Goal: Transaction & Acquisition: Book appointment/travel/reservation

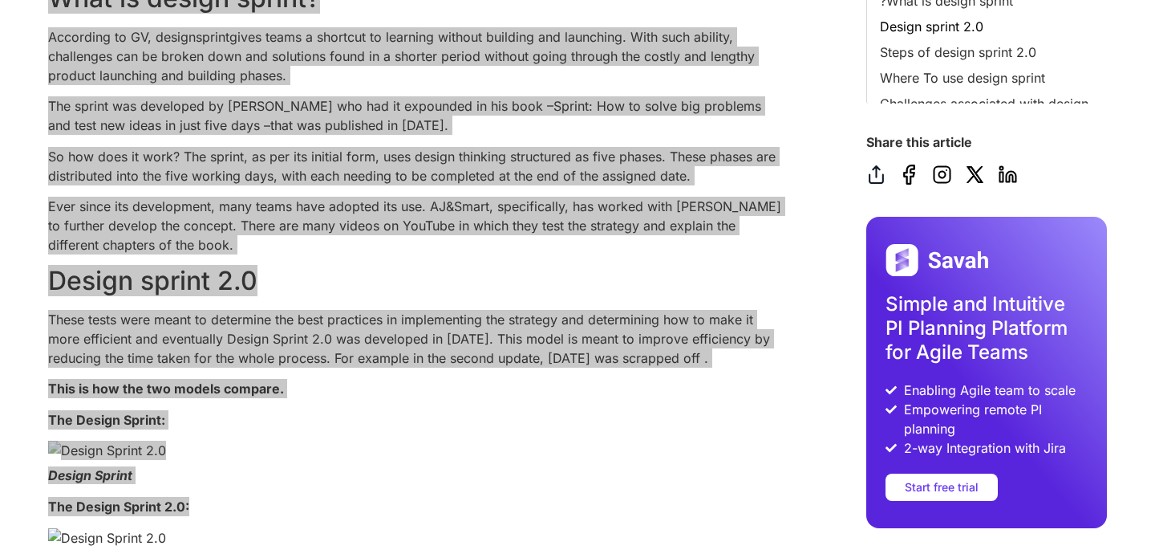
scroll to position [655, 0]
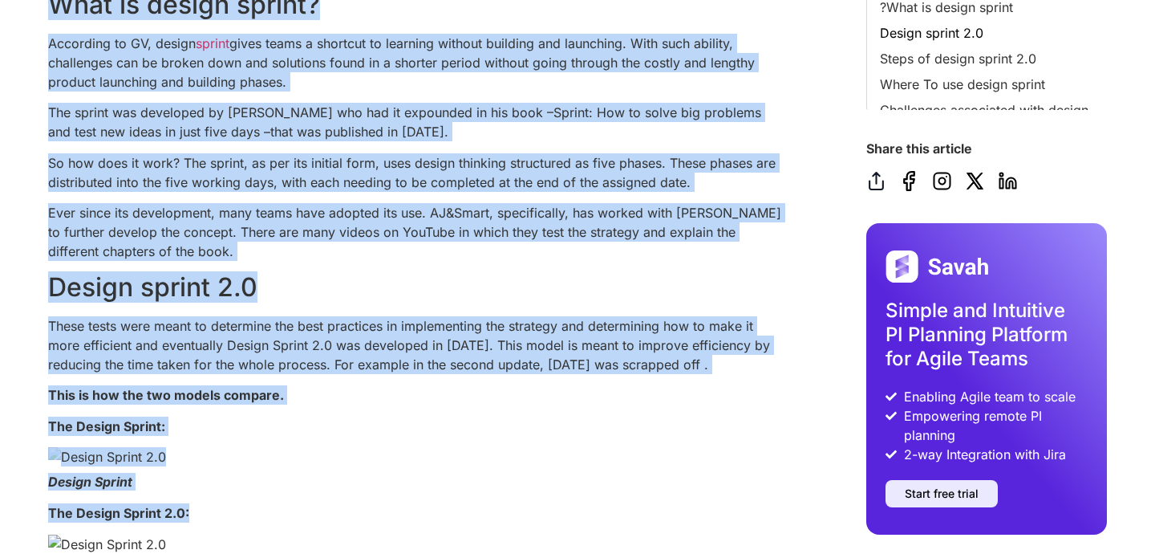
click at [936, 480] on link "Start free trial" at bounding box center [942, 493] width 112 height 27
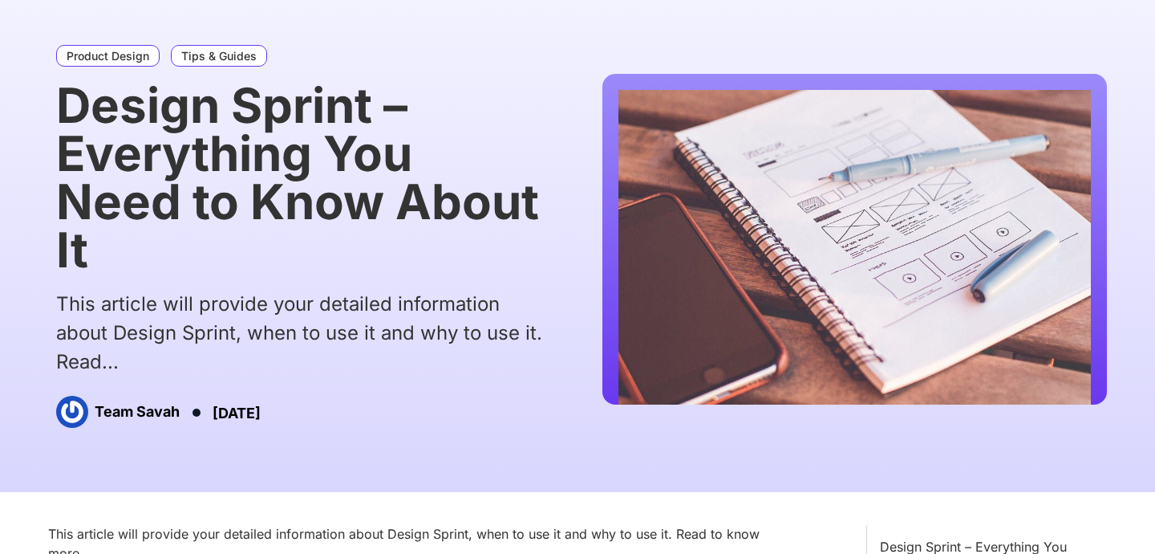
scroll to position [0, 0]
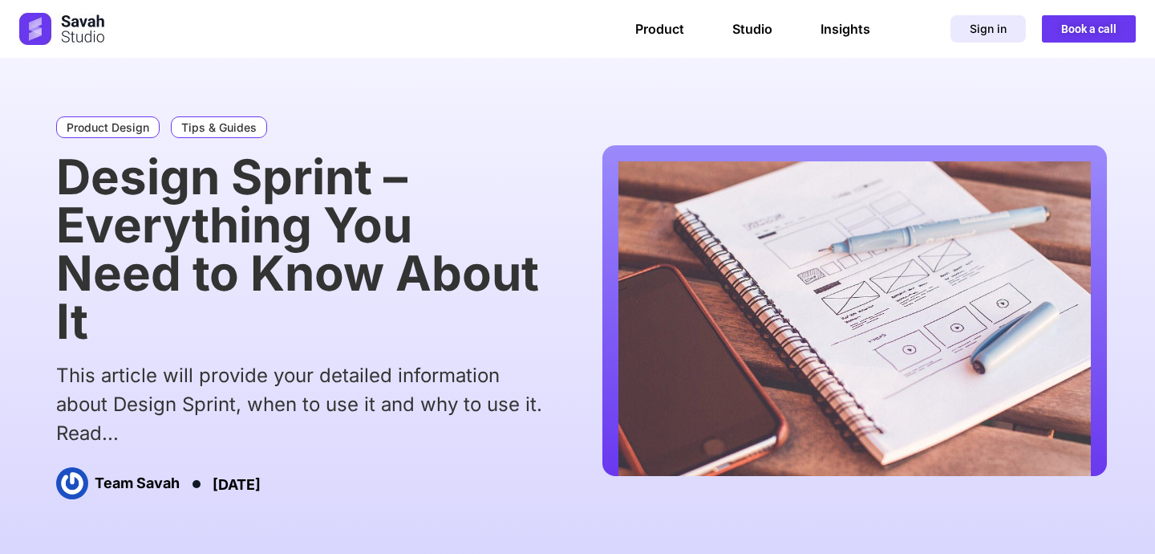
click at [996, 29] on span "Sign in" at bounding box center [988, 28] width 37 height 11
click at [980, 32] on span "Sign in" at bounding box center [988, 28] width 37 height 11
click at [1082, 35] on link "Book a call" at bounding box center [1089, 28] width 94 height 27
click at [1089, 28] on span "Book a call" at bounding box center [1088, 28] width 55 height 11
click at [830, 32] on link "Insights" at bounding box center [846, 29] width 50 height 16
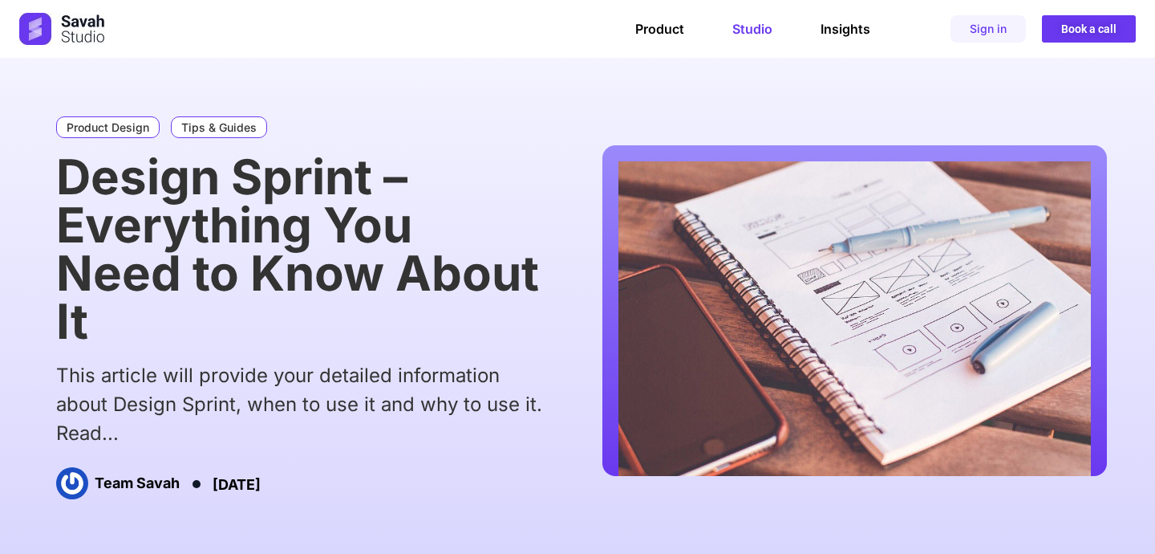
click at [755, 34] on link "Studio" at bounding box center [753, 29] width 40 height 16
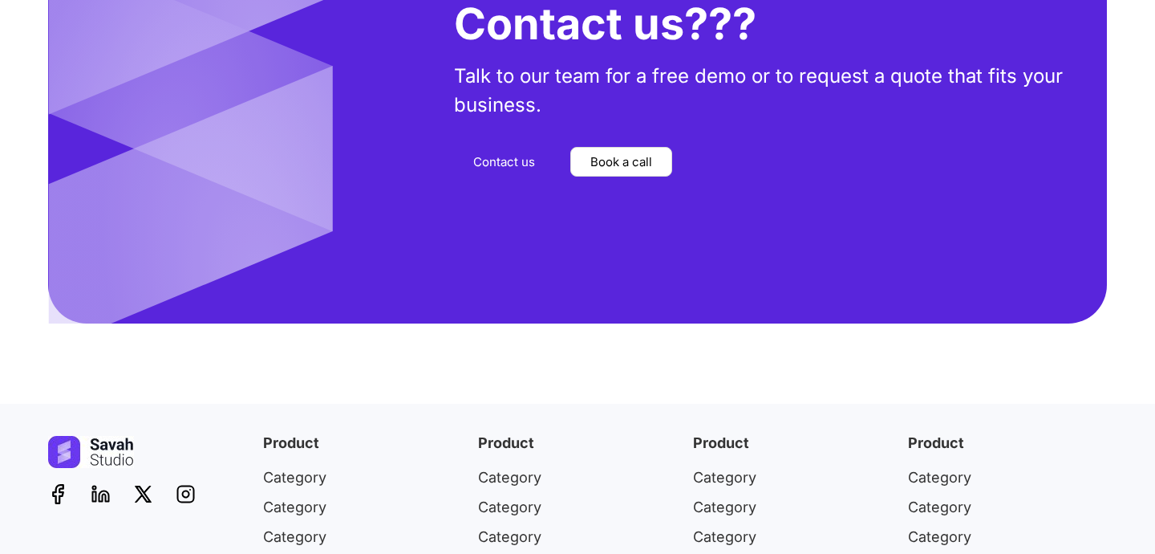
scroll to position [6087, 0]
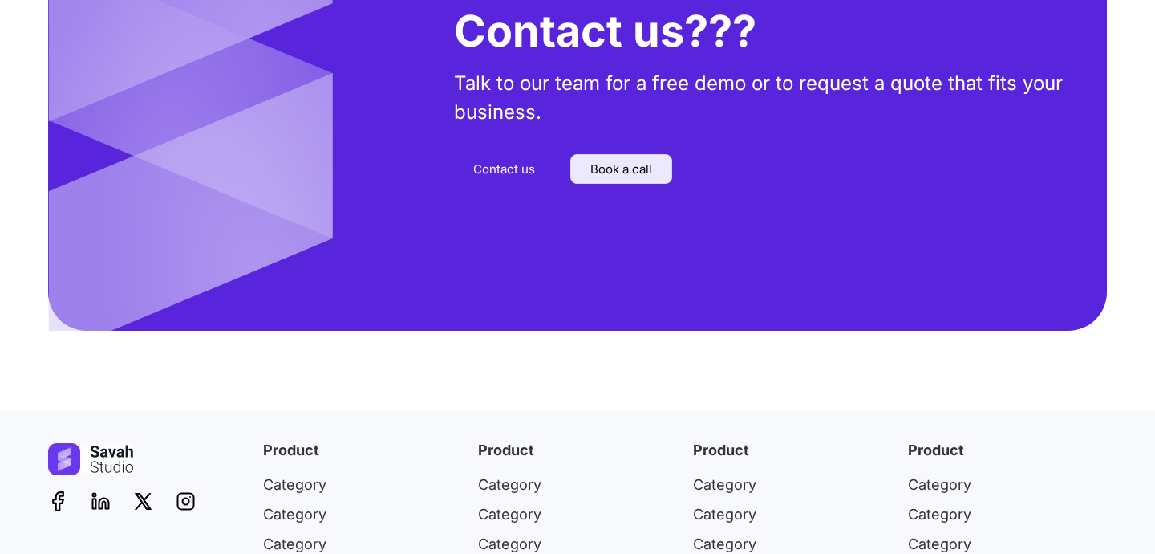
click at [623, 164] on span "Book a call" at bounding box center [622, 169] width 62 height 12
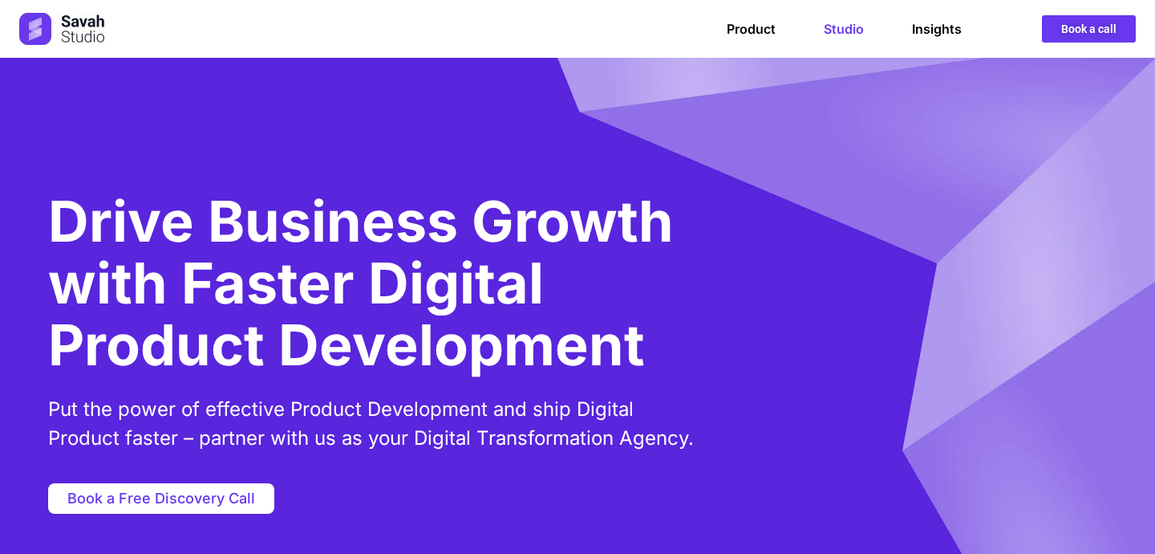
click at [1040, 22] on div "Product Studio Insights Product Studio Insights Book a call" at bounding box center [723, 28] width 826 height 27
click at [1054, 34] on link "Book a call" at bounding box center [1089, 28] width 94 height 27
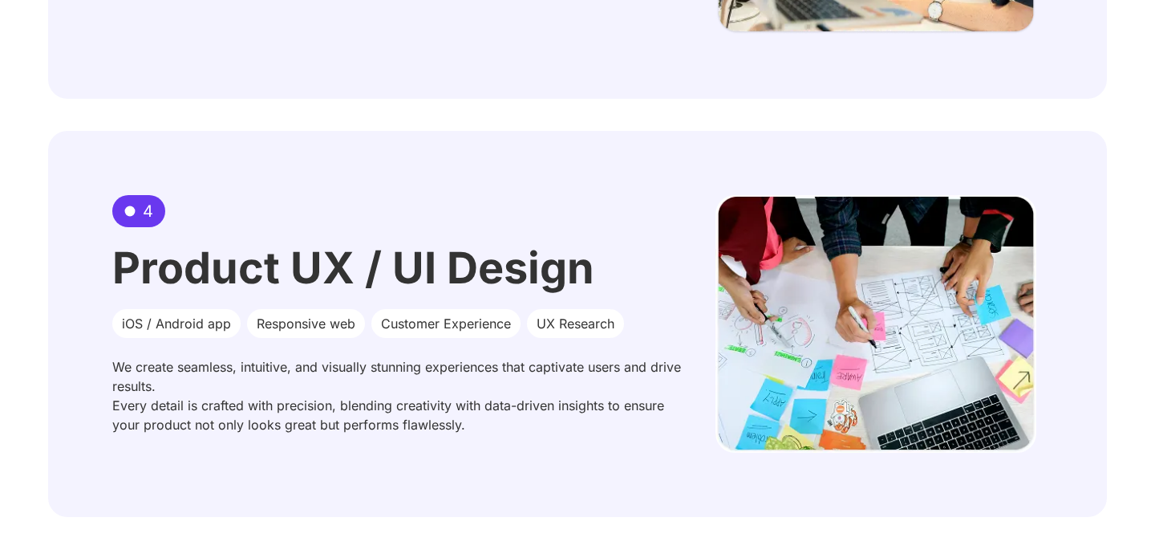
scroll to position [1262, 0]
